Goal: Task Accomplishment & Management: Manage account settings

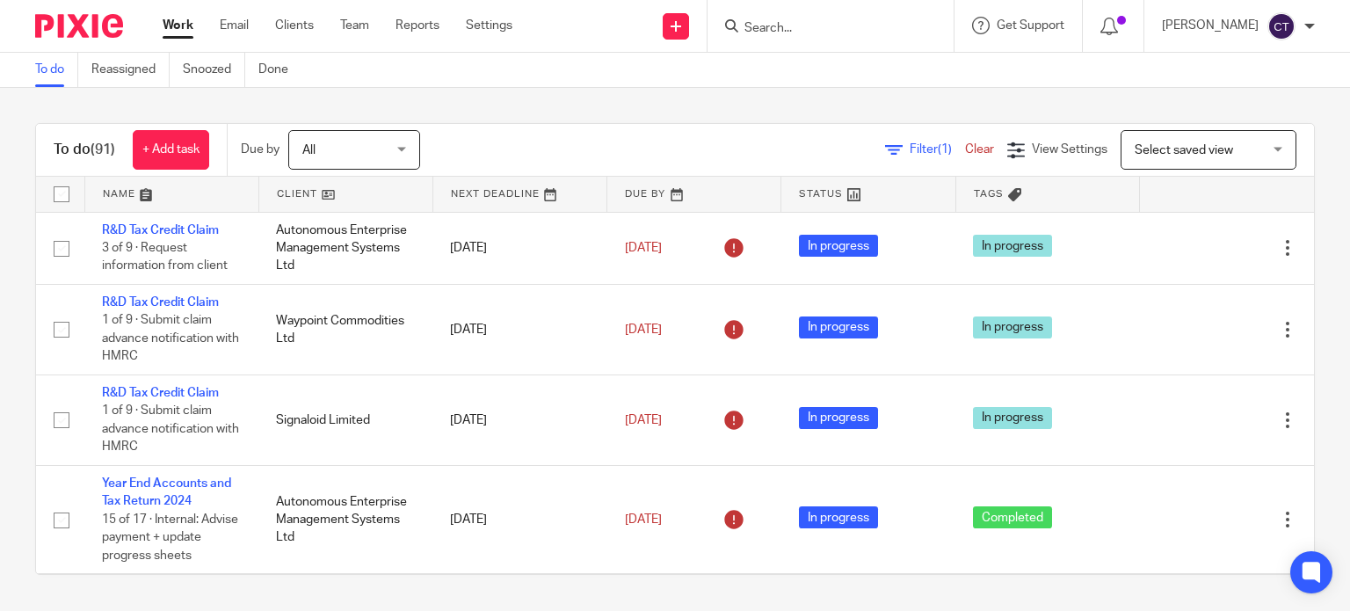
click at [767, 23] on input "Search" at bounding box center [822, 29] width 158 height 16
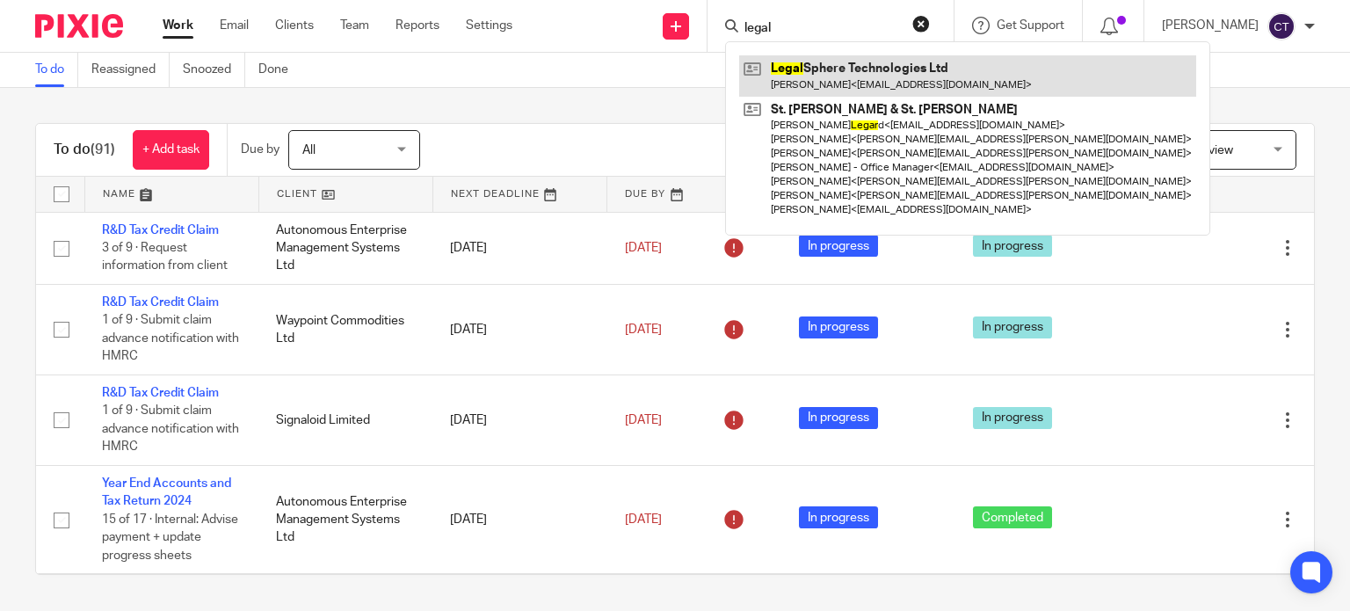
type input "legal"
click at [816, 82] on link at bounding box center [967, 75] width 457 height 40
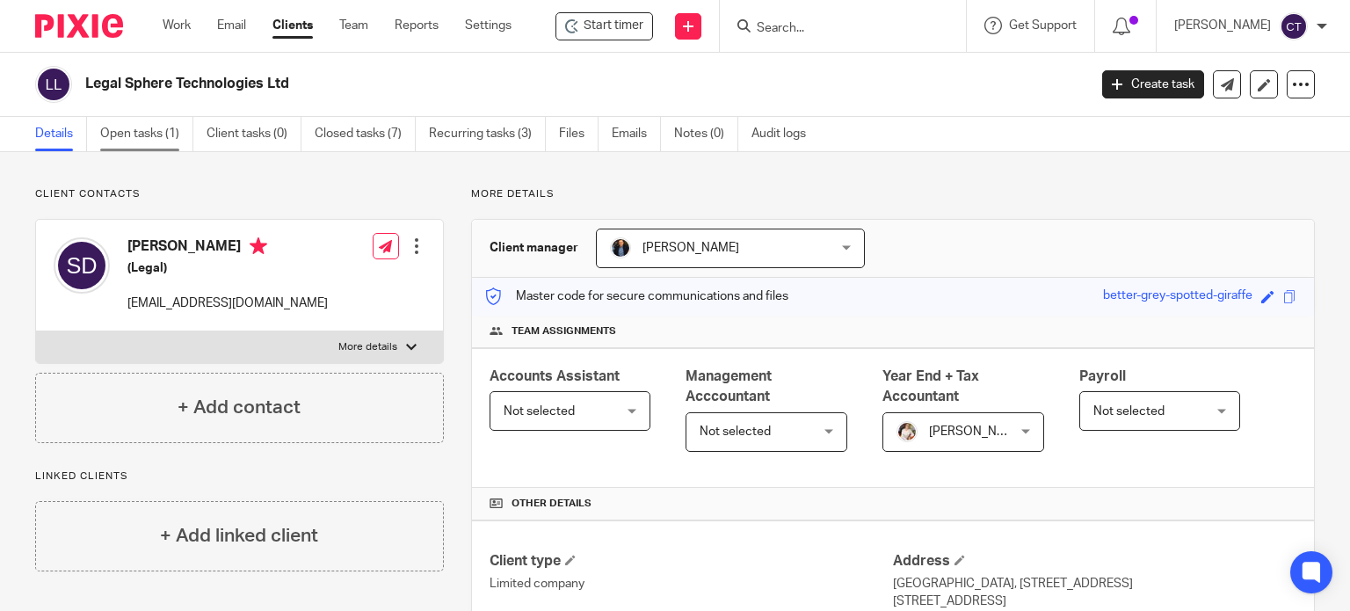
click at [132, 144] on link "Open tasks (1)" at bounding box center [146, 134] width 93 height 34
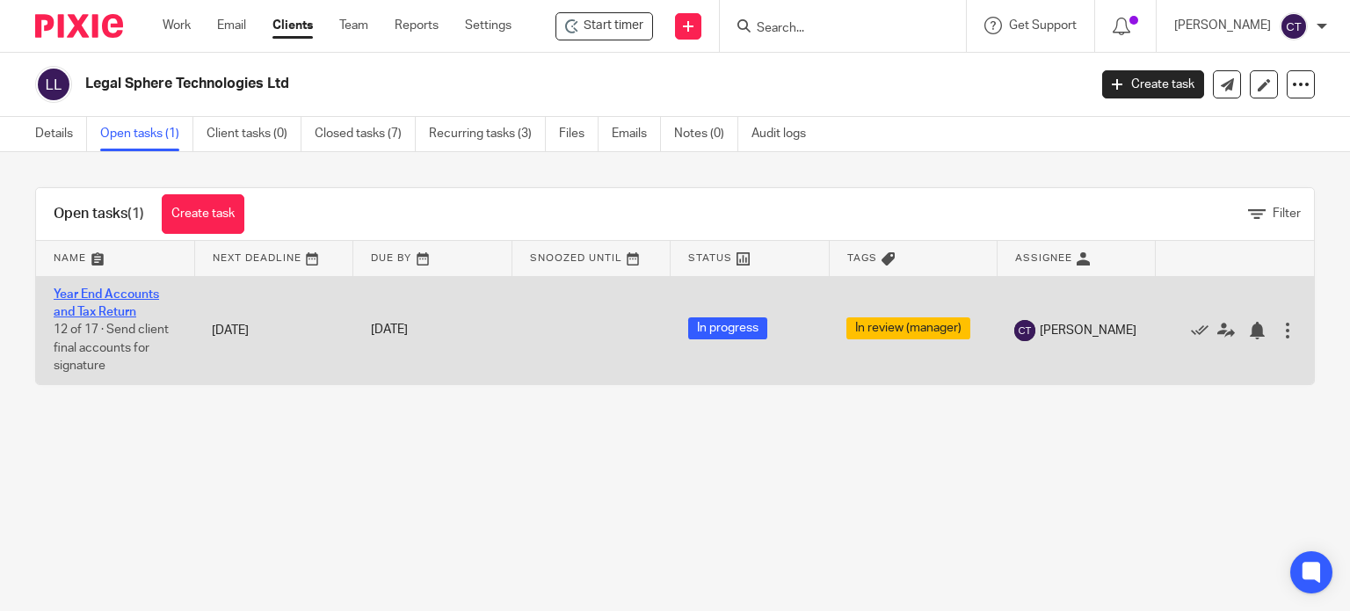
click at [78, 291] on link "Year End Accounts and Tax Return" at bounding box center [106, 303] width 105 height 30
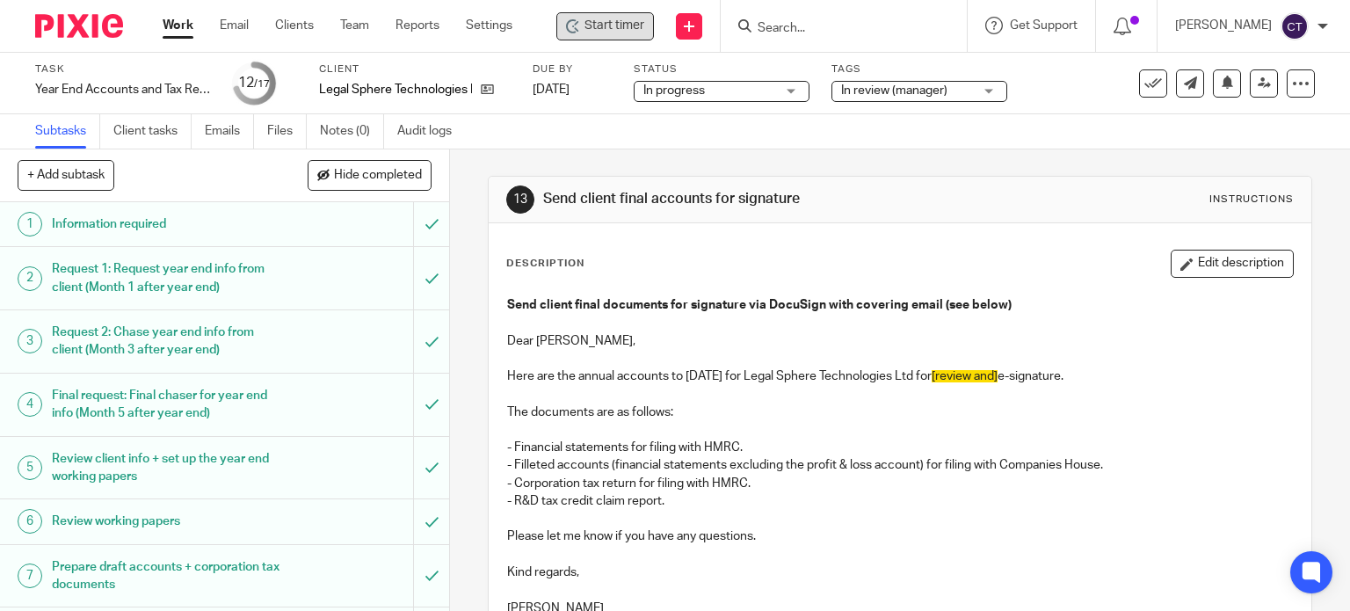
click at [580, 27] on icon at bounding box center [573, 26] width 14 height 14
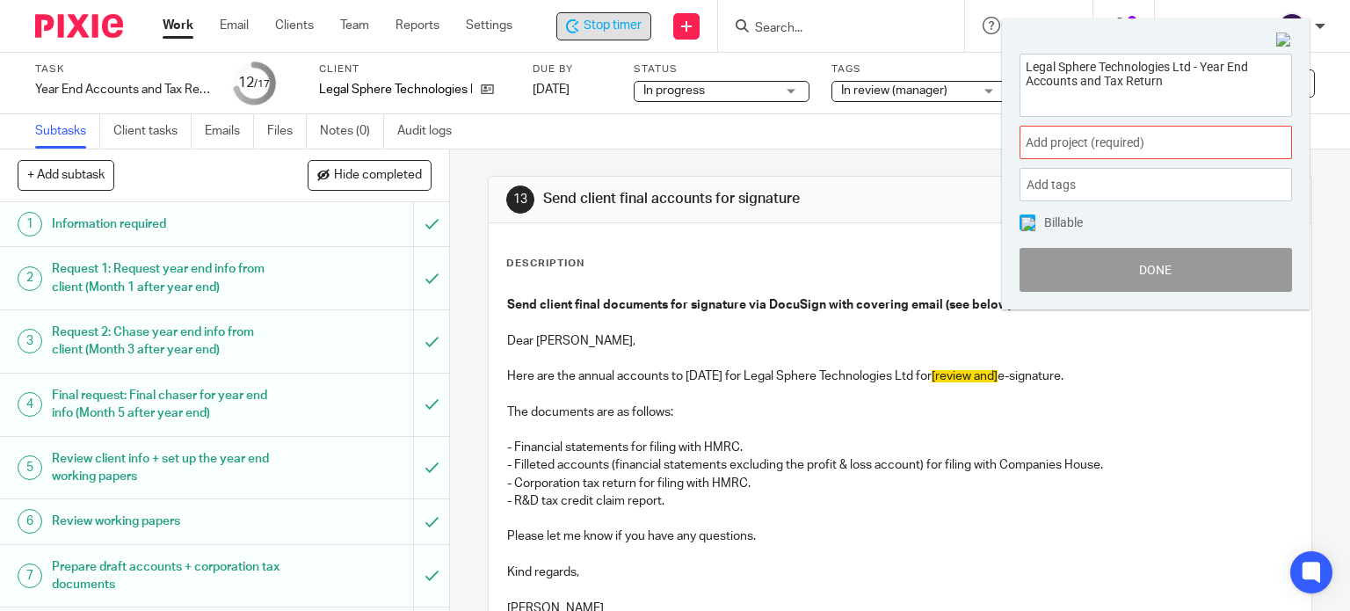
click at [1050, 147] on span "Add project (required) :" at bounding box center [1136, 143] width 221 height 18
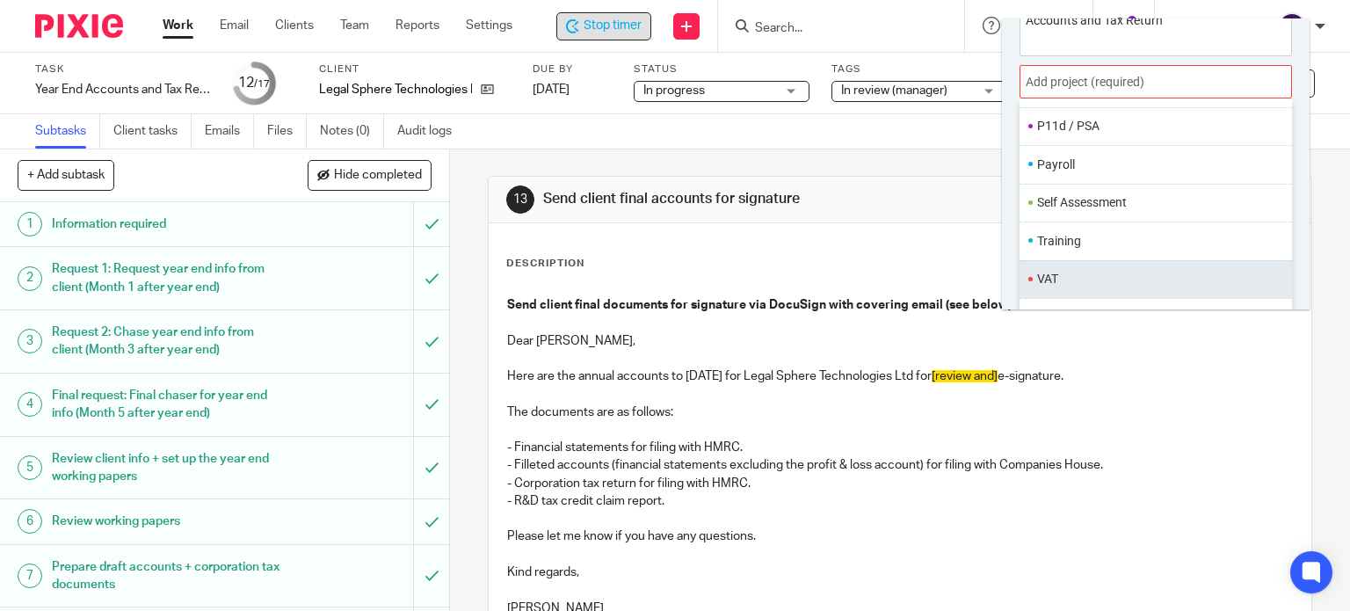
scroll to position [86, 0]
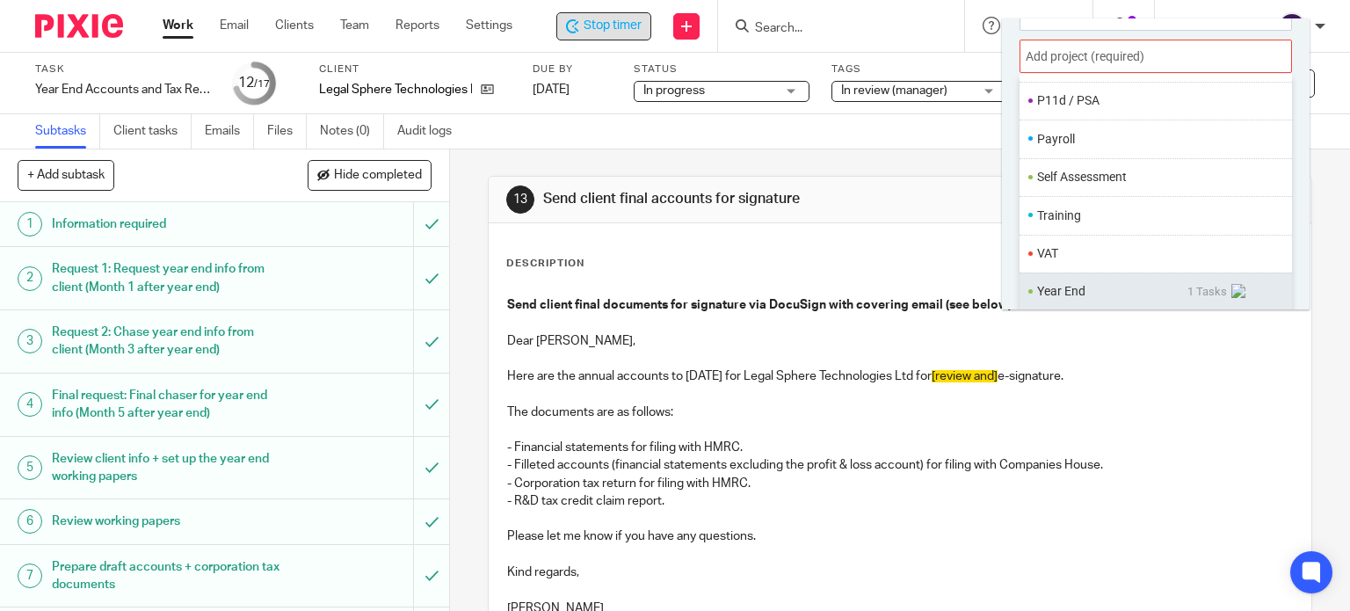
click at [1076, 278] on ul "Year End 1 Tasks" at bounding box center [1155, 291] width 272 height 38
click at [1066, 291] on li "Year End" at bounding box center [1112, 291] width 150 height 18
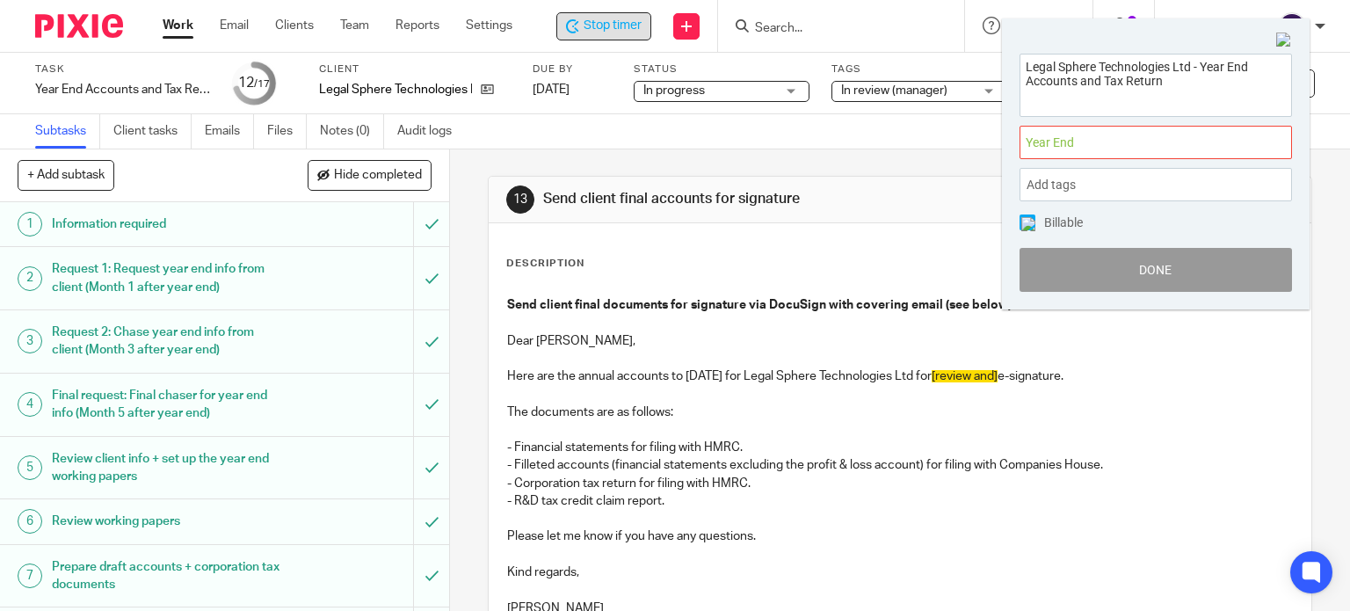
scroll to position [0, 0]
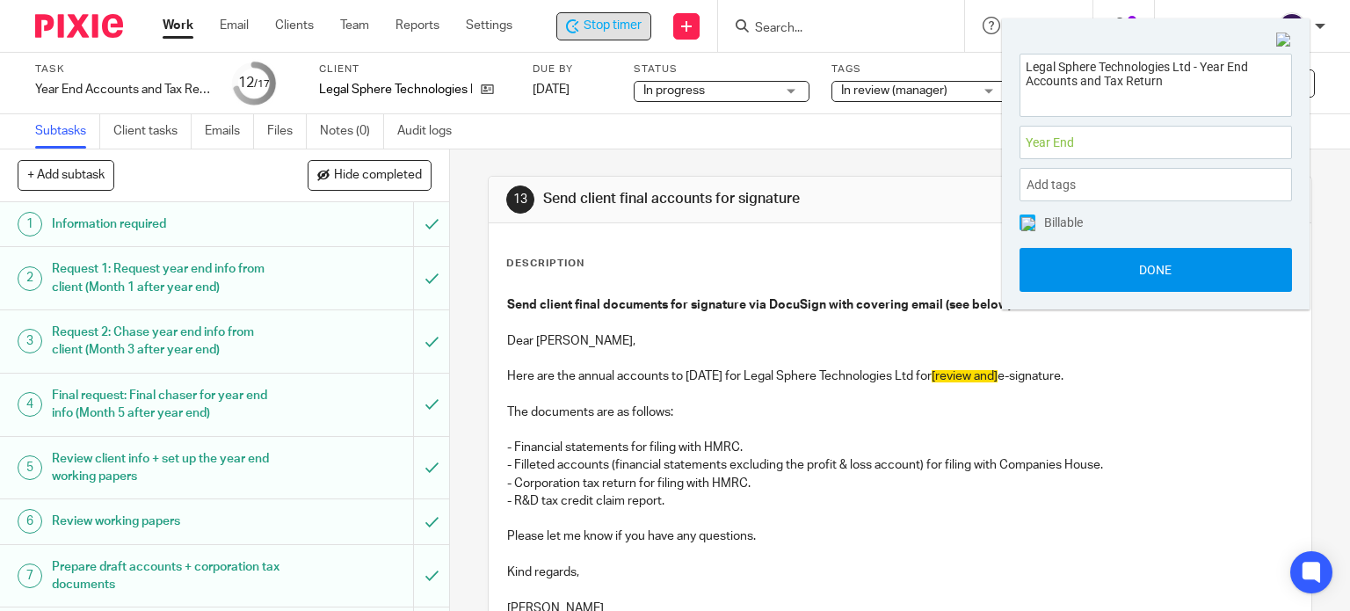
click at [1059, 265] on button "Done" at bounding box center [1155, 270] width 272 height 44
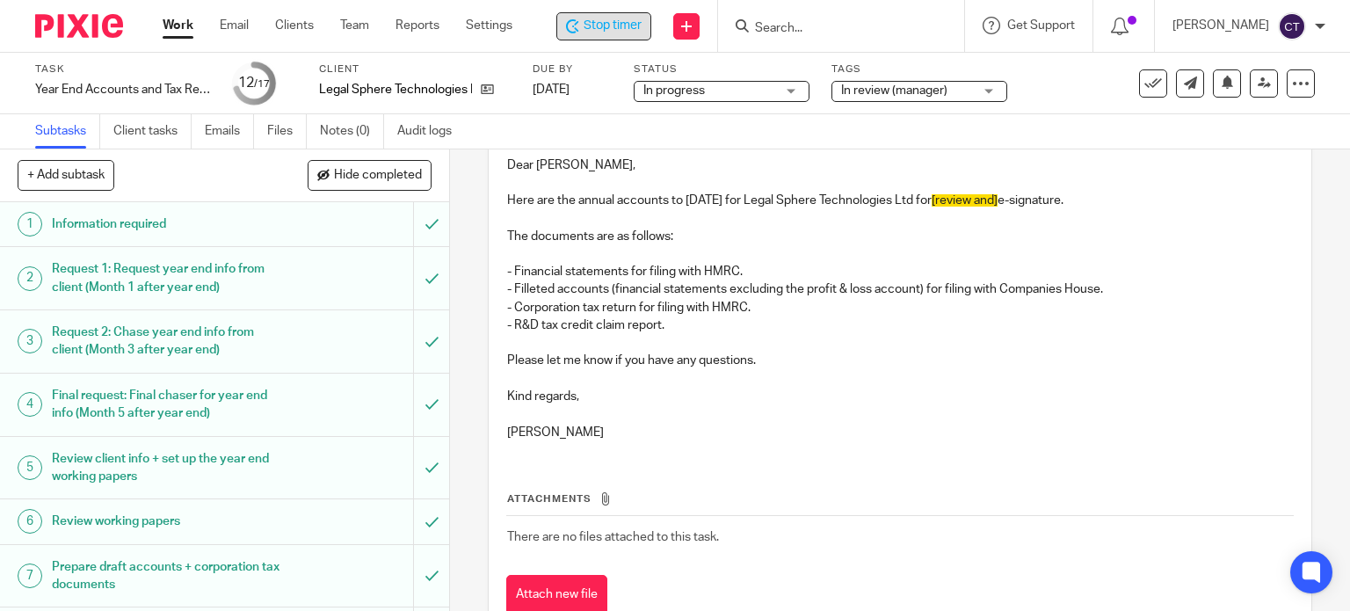
click at [141, 522] on h1 "Review working papers" at bounding box center [166, 521] width 229 height 26
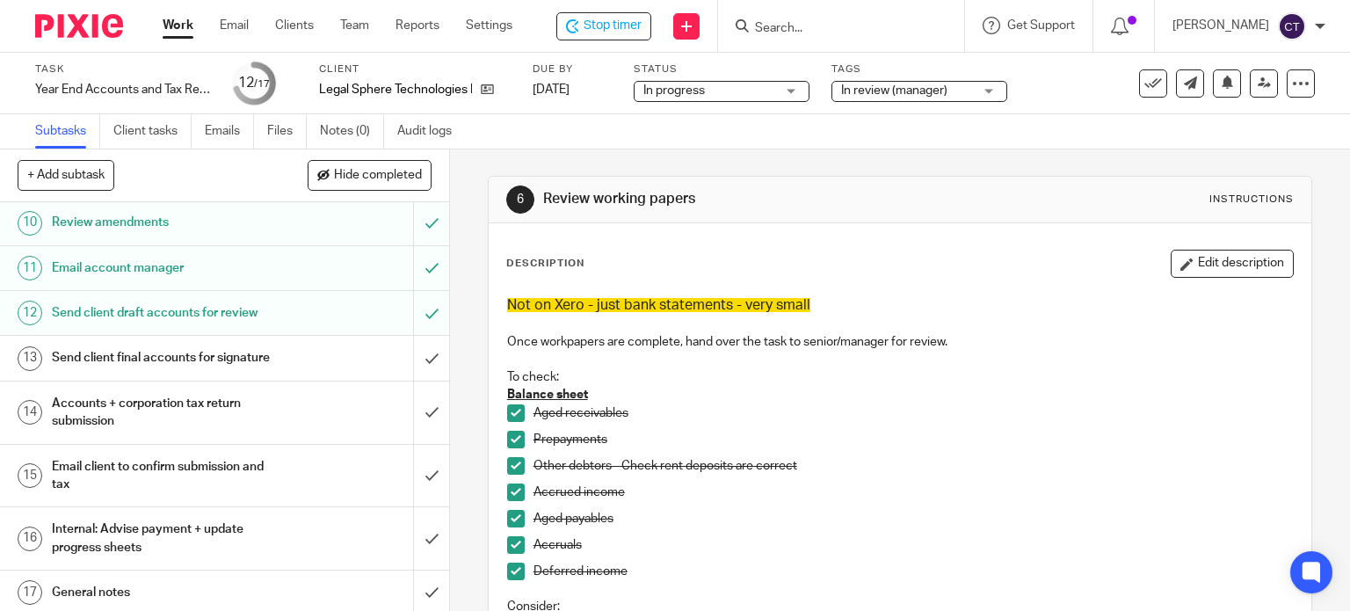
scroll to position [527, 0]
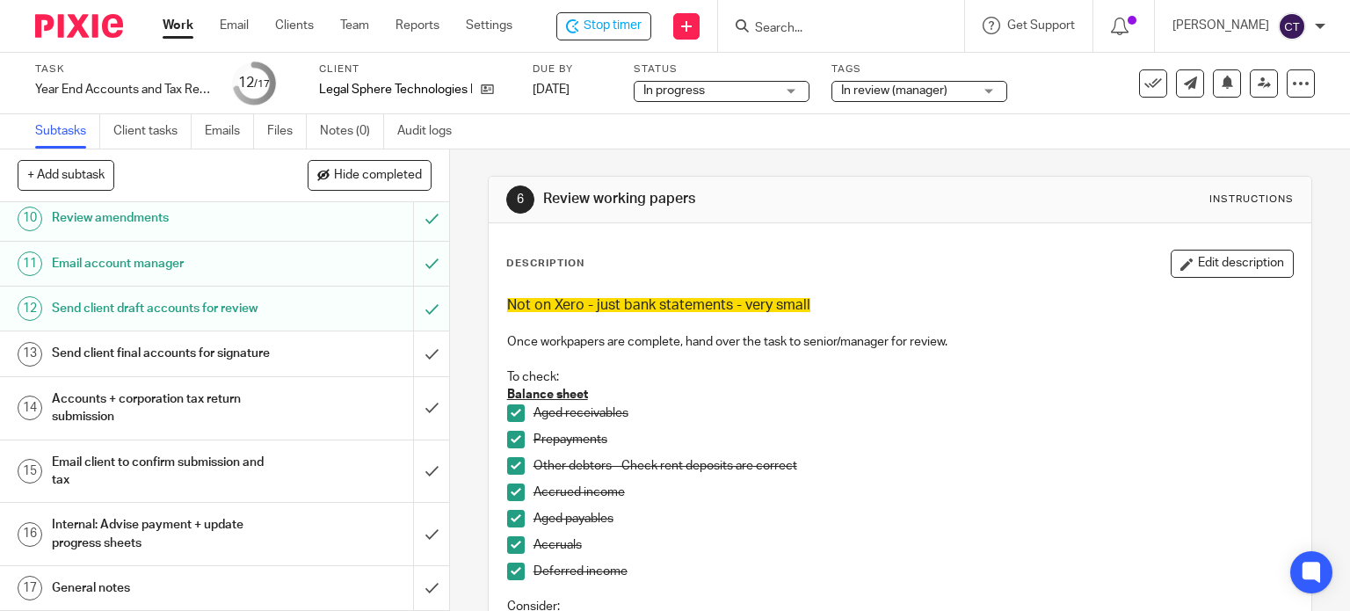
click at [137, 366] on h1 "Send client final accounts for signature" at bounding box center [166, 353] width 229 height 26
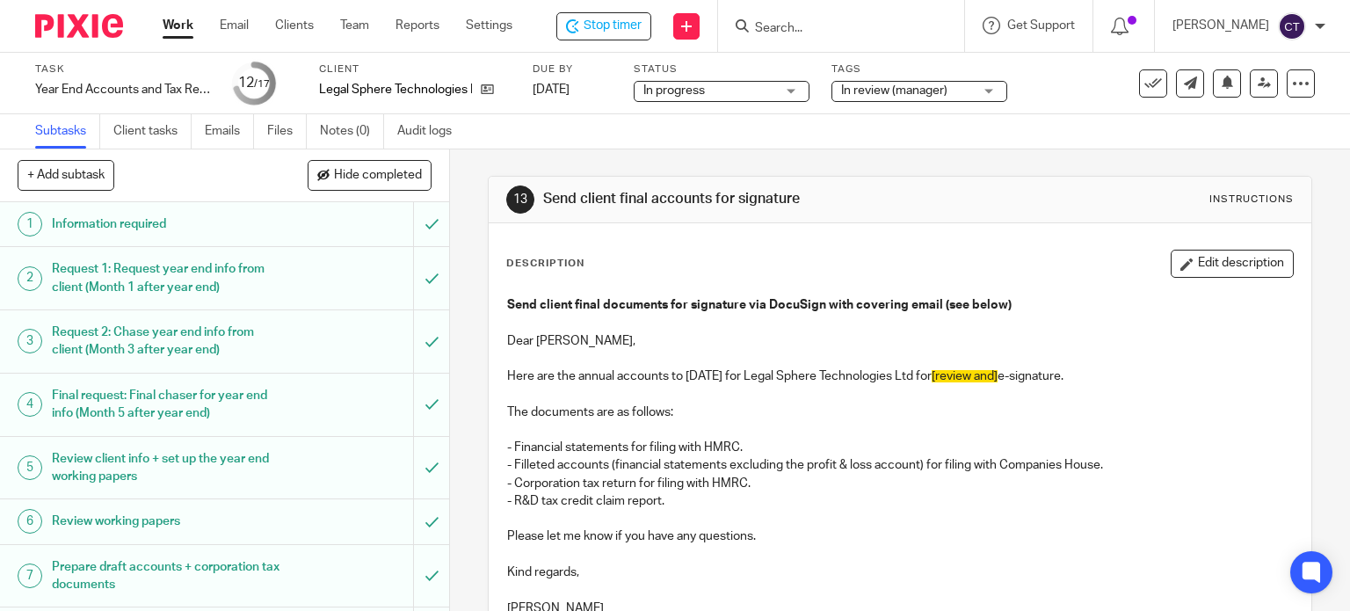
click at [1194, 269] on button "Edit description" at bounding box center [1232, 264] width 123 height 28
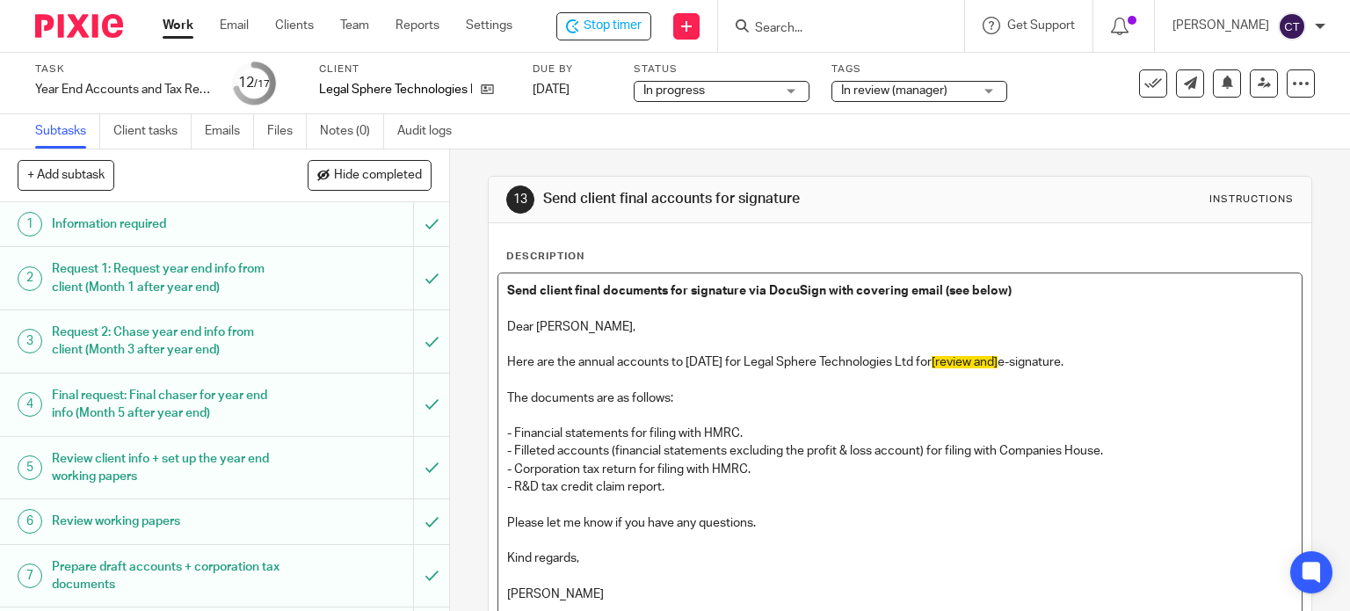
drag, startPoint x: 959, startPoint y: 361, endPoint x: 997, endPoint y: 366, distance: 38.2
click at [960, 364] on p "Here are the annual accounts to 30 Nov 2024 for Legal Sphere Technologies Ltd f…" at bounding box center [900, 362] width 787 height 18
drag, startPoint x: 696, startPoint y: 482, endPoint x: 492, endPoint y: 482, distance: 203.9
click at [498, 482] on div "Send client final documents for signature via DocuSign with covering email (see…" at bounding box center [900, 444] width 804 height 343
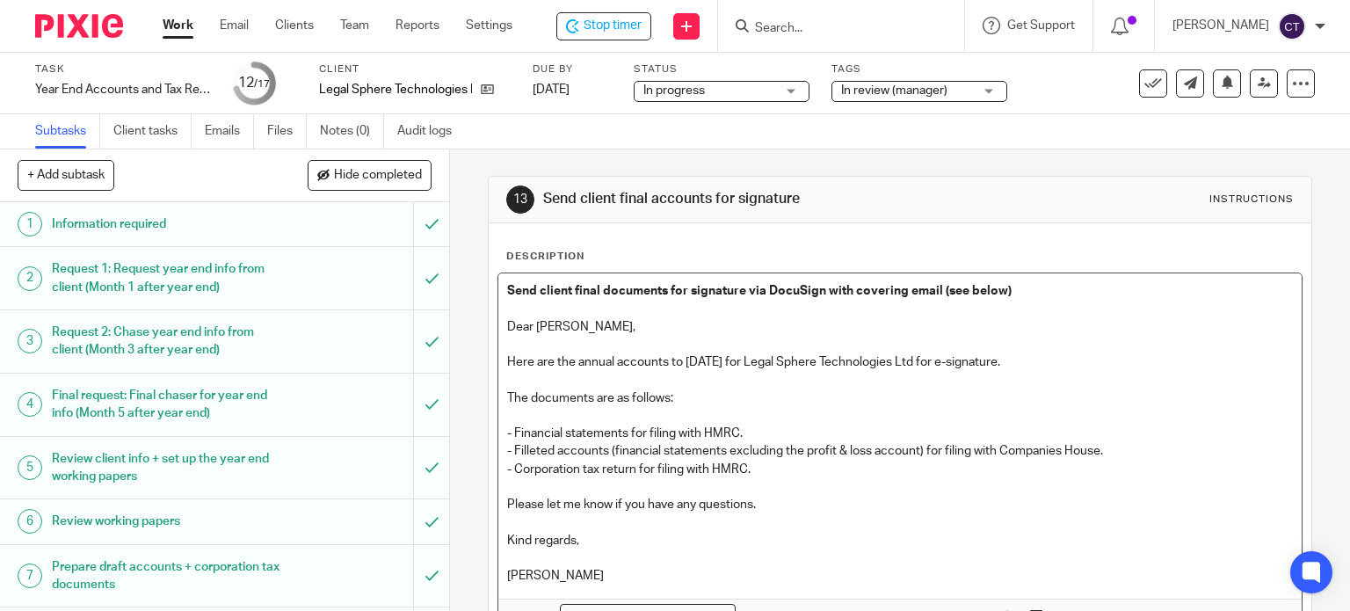
scroll to position [133, 0]
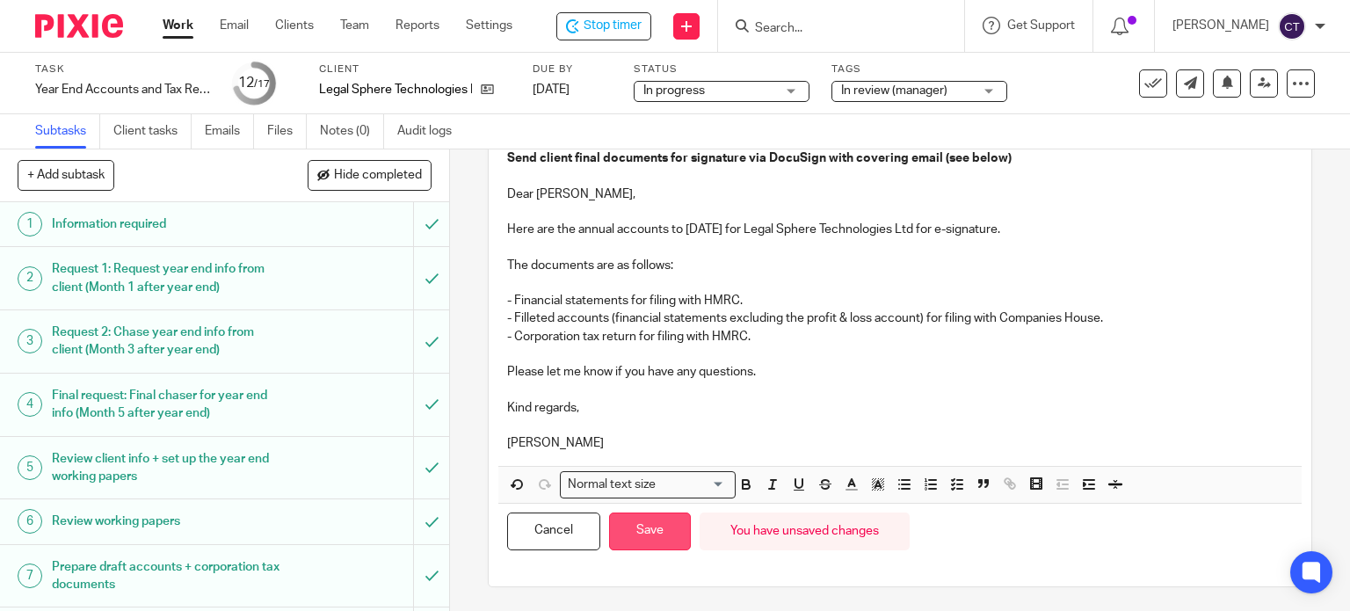
drag, startPoint x: 637, startPoint y: 523, endPoint x: 633, endPoint y: 510, distance: 13.9
click at [637, 522] on button "Save" at bounding box center [650, 531] width 82 height 38
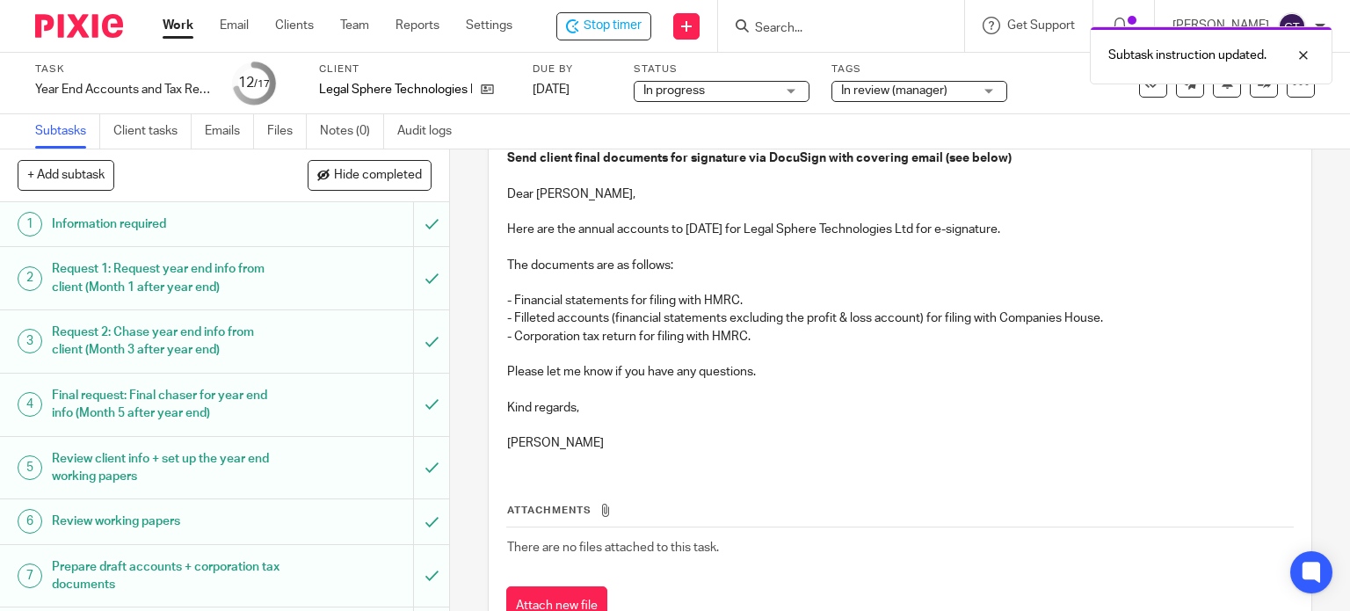
scroll to position [0, 0]
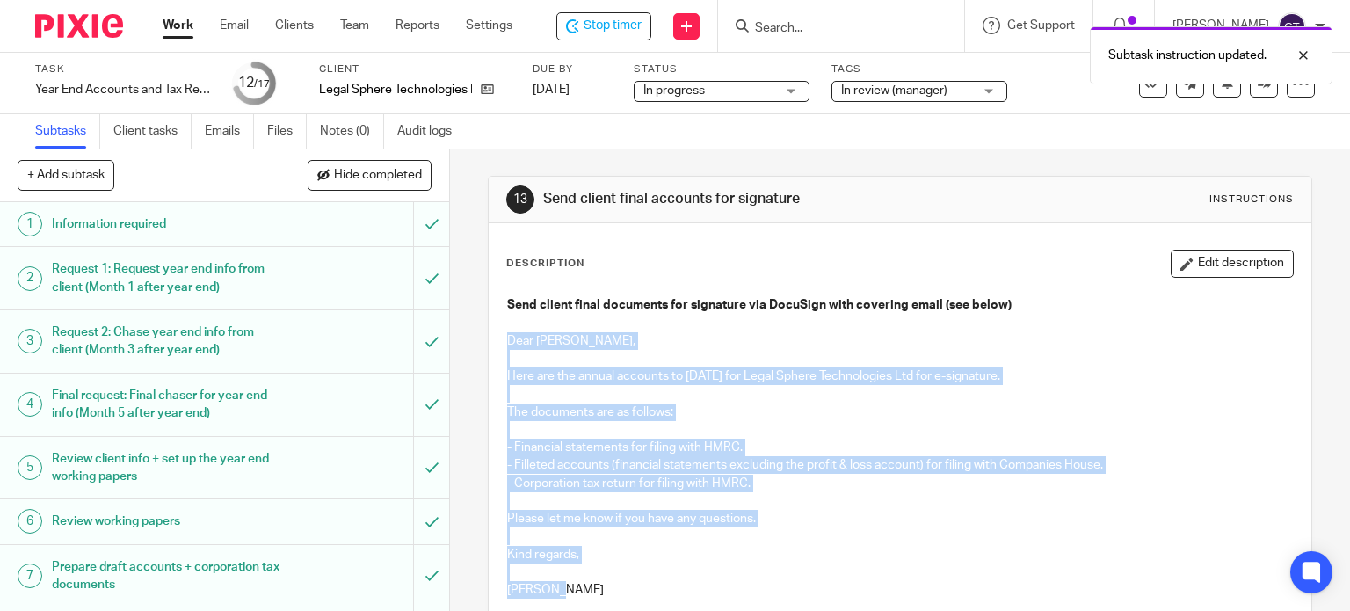
drag, startPoint x: 503, startPoint y: 337, endPoint x: 692, endPoint y: 591, distance: 317.8
click at [697, 592] on div "Send client final documents for signature via DocuSign with covering email (see…" at bounding box center [900, 449] width 804 height 325
copy div "Dear Sioned, Here are the annual accounts to 30 Nov 2024 for Legal Sphere Techn…"
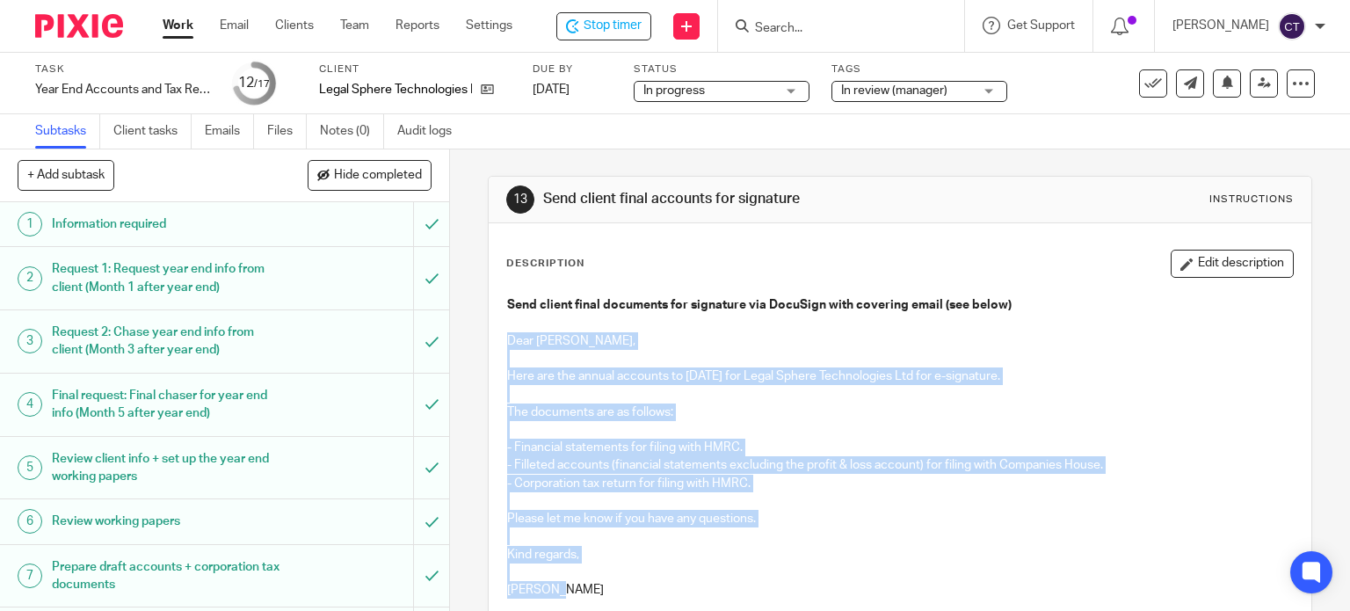
click at [680, 344] on p "Dear Sioned," at bounding box center [900, 332] width 787 height 36
drag, startPoint x: 598, startPoint y: 364, endPoint x: 607, endPoint y: 387, distance: 24.5
click at [598, 365] on p at bounding box center [900, 359] width 787 height 18
click at [608, 395] on p at bounding box center [900, 394] width 787 height 18
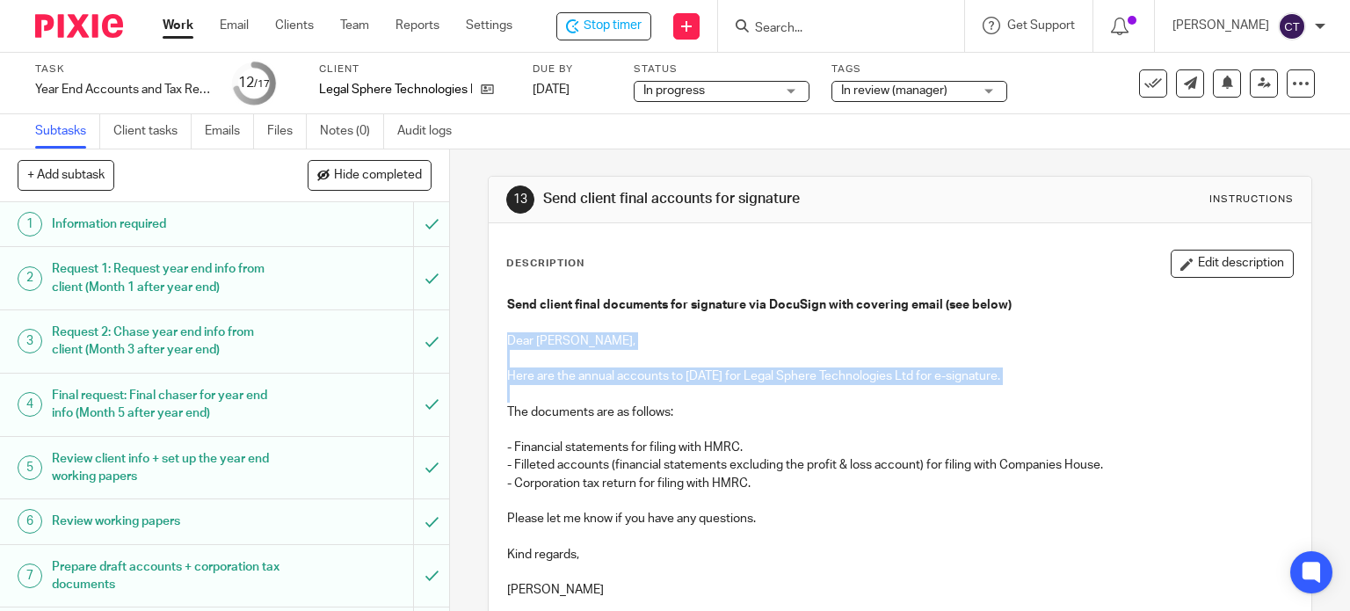
click at [611, 400] on p at bounding box center [900, 394] width 787 height 18
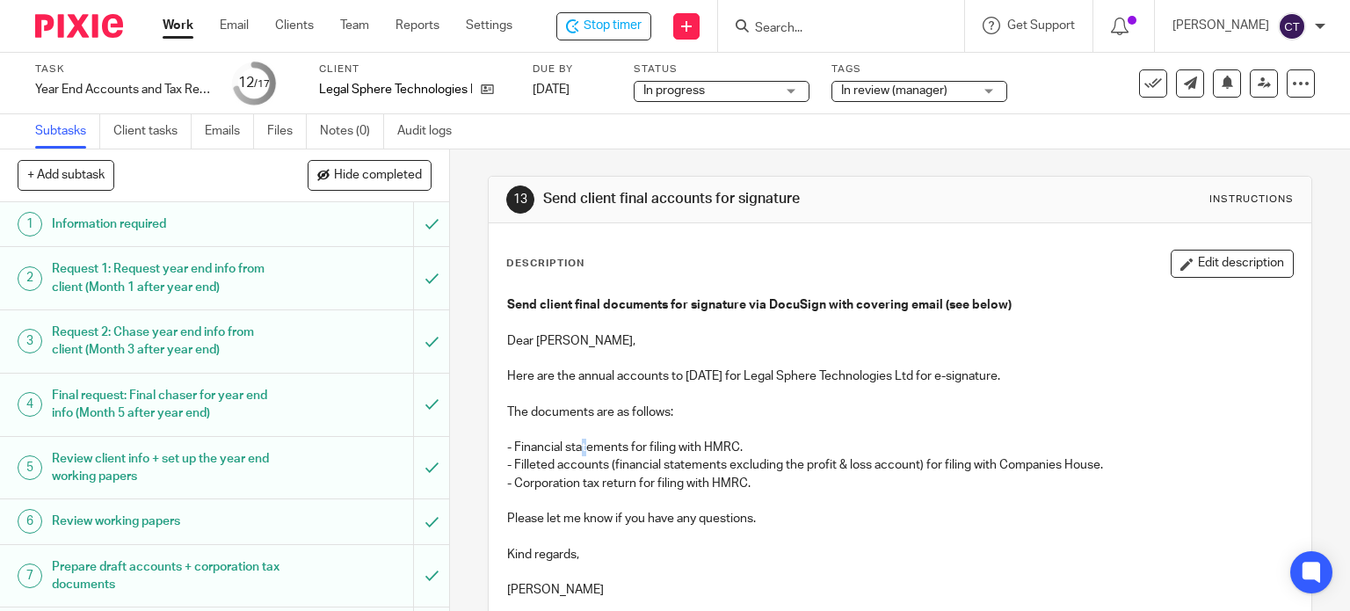
click at [582, 442] on p "- Financial statements for filing with HMRC." at bounding box center [900, 439] width 787 height 36
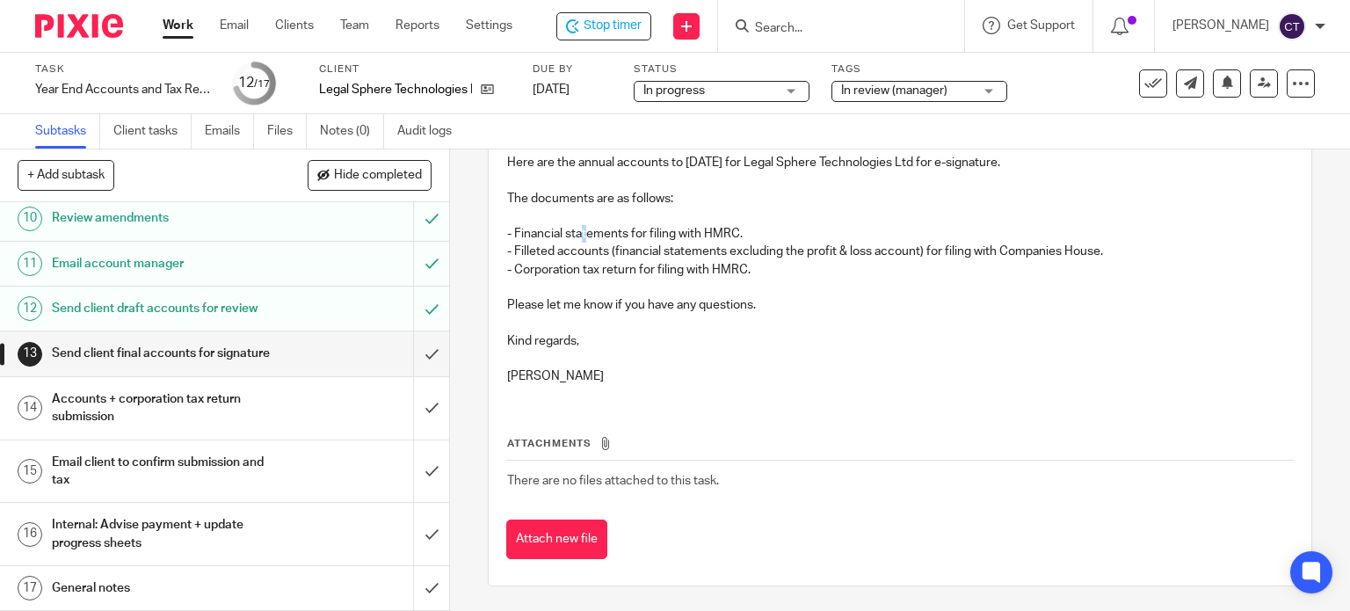
scroll to position [527, 0]
click at [413, 373] on input "submit" at bounding box center [224, 353] width 449 height 44
